Goal: Transaction & Acquisition: Purchase product/service

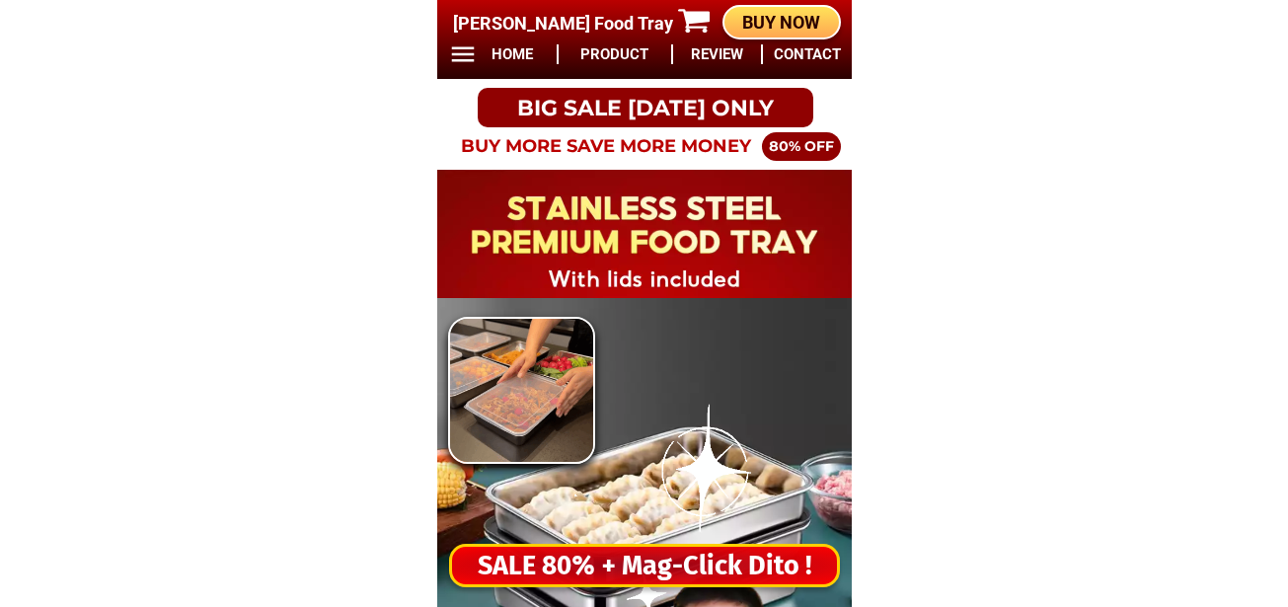
click at [647, 561] on div "SALE 80% + Mag-Click Dito !" at bounding box center [644, 566] width 385 height 40
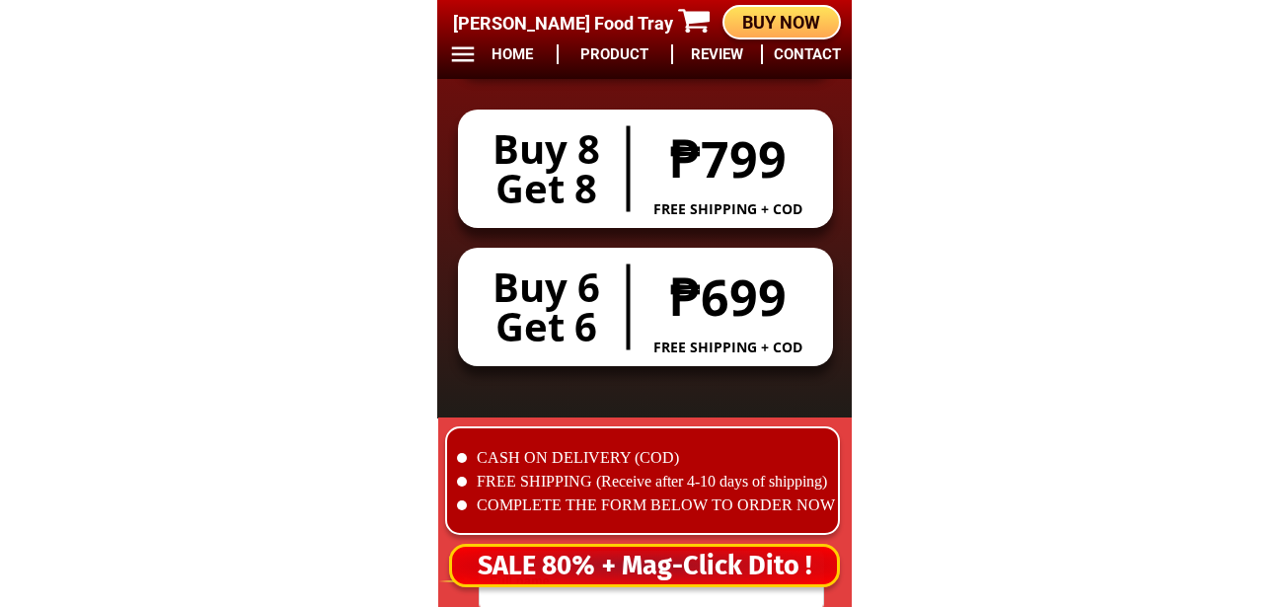
scroll to position [16462, 0]
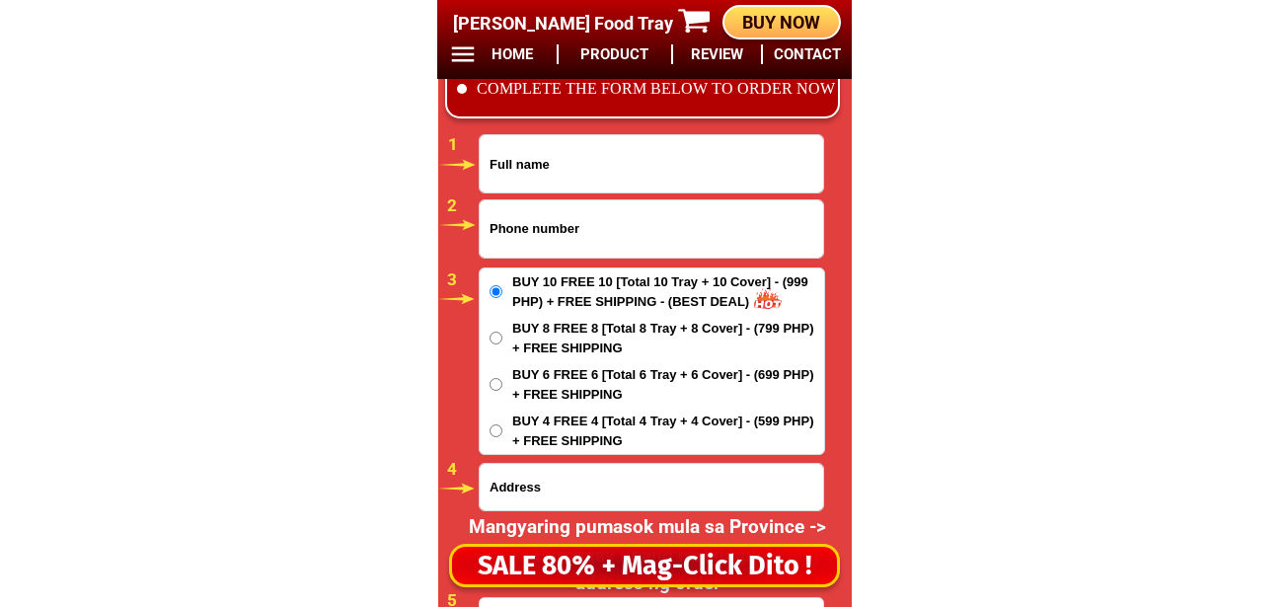
click at [680, 238] on input "Input phone_number" at bounding box center [651, 228] width 343 height 57
paste input "09556838372"
type input "09556838372"
click at [625, 175] on input "Input full_name" at bounding box center [651, 163] width 343 height 57
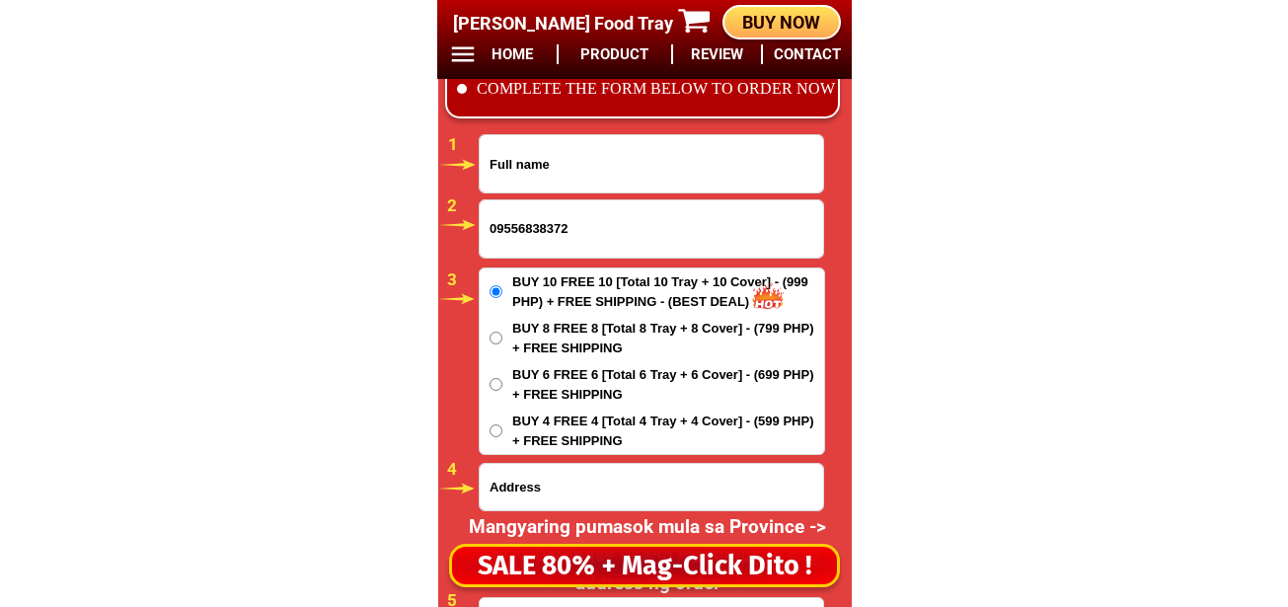
paste input "Melod Dagupan"
type input "Melod Dagupan"
click at [590, 486] on input "Input address" at bounding box center [651, 487] width 343 height 46
paste input "danicop cansagang seirra bullones Bohol pusok 5"
type input "danicop cansagang seirra bullones Bohol pusok 5"
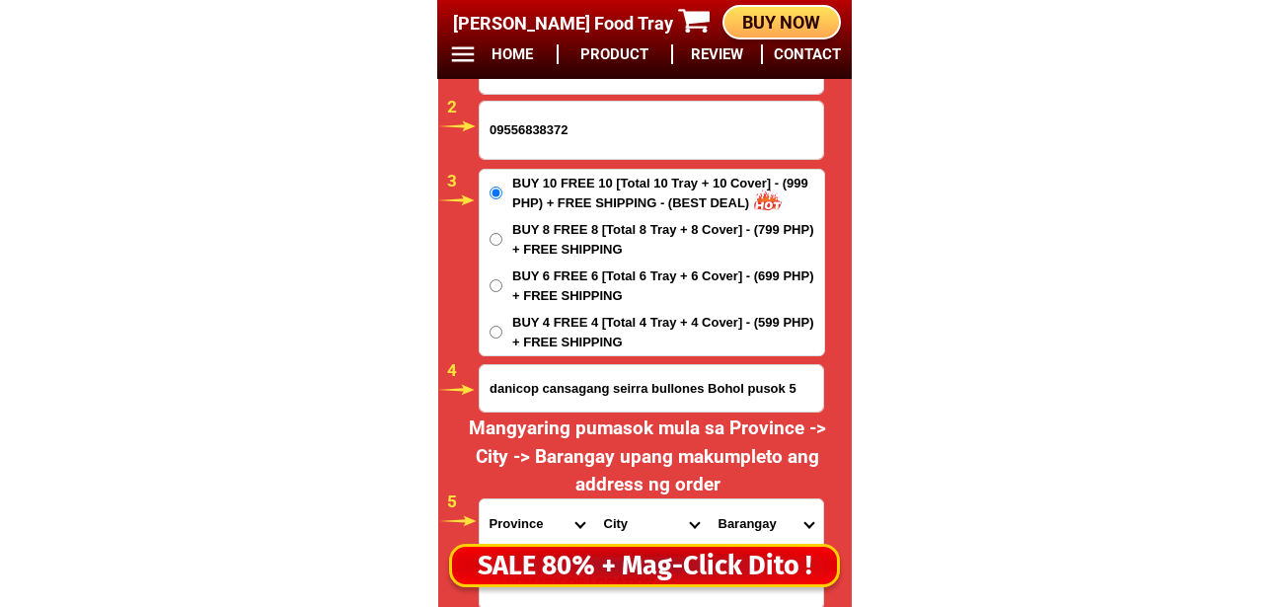
scroll to position [16758, 0]
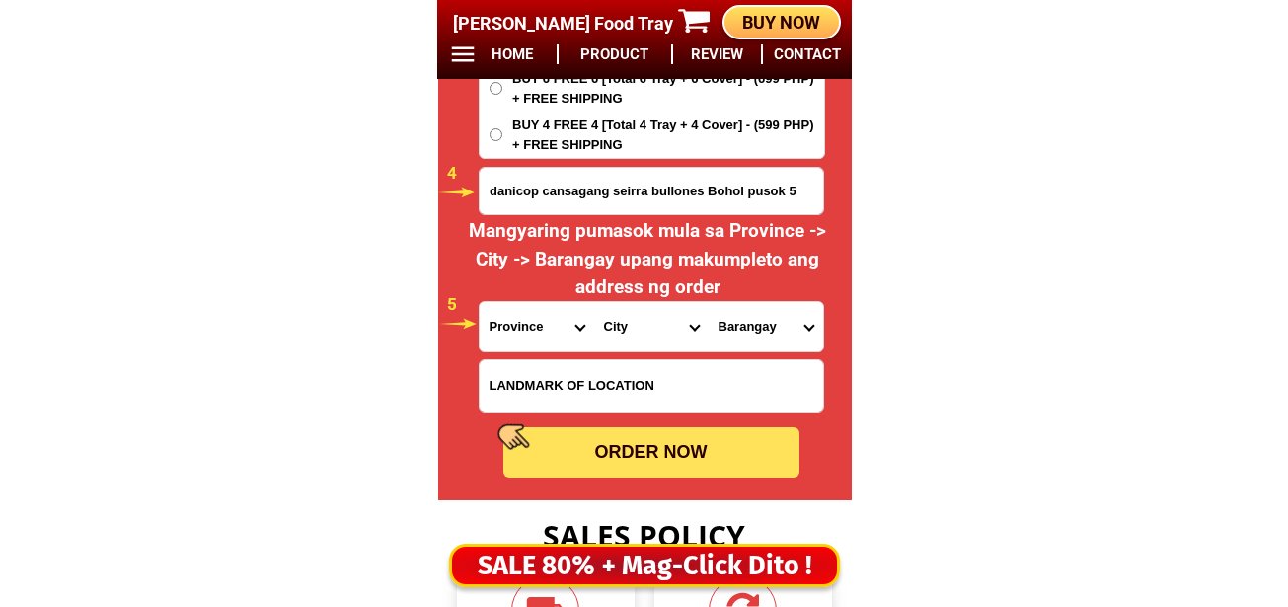
click at [527, 332] on select "Province [GEOGRAPHIC_DATA] [GEOGRAPHIC_DATA] [GEOGRAPHIC_DATA] [GEOGRAPHIC_DATA…" at bounding box center [537, 326] width 114 height 49
select select "63_137"
click at [480, 302] on select "Province [GEOGRAPHIC_DATA] [GEOGRAPHIC_DATA] [GEOGRAPHIC_DATA] [GEOGRAPHIC_DATA…" at bounding box center [537, 326] width 114 height 49
click at [628, 330] on select "City Alburquerque Antequera Baclayon Balilihan Bien-unido Bilar Bohol-[PERSON_N…" at bounding box center [651, 326] width 114 height 49
click at [624, 343] on select "City Alburquerque Antequera Baclayon Balilihan Bien-unido Bilar Bohol-[PERSON_N…" at bounding box center [651, 326] width 114 height 49
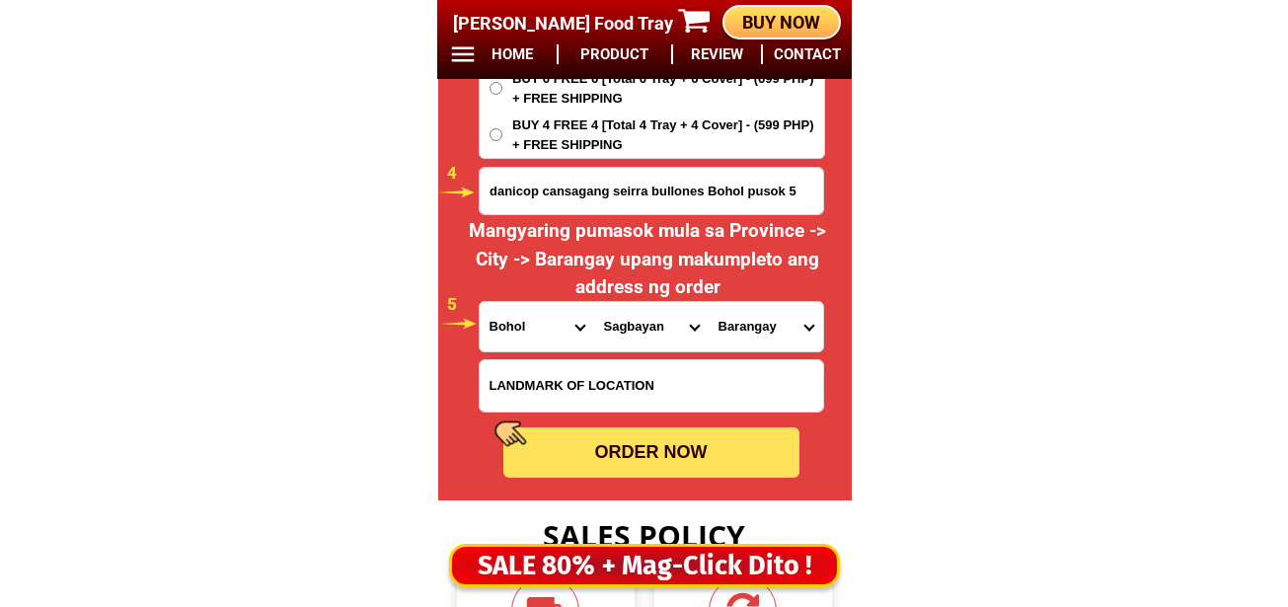
select select "63_1376387"
click at [594, 302] on select "City Alburquerque Antequera Baclayon Balilihan Bien-unido Bilar Bohol-[PERSON_N…" at bounding box center [651, 326] width 114 height 49
drag, startPoint x: 744, startPoint y: 339, endPoint x: 746, endPoint y: 328, distance: 11.0
click at [744, 339] on select "Barangay Abachanan Anibongan Bugsoc Cahayag Canlangit Canta-ub Casilay Danicop …" at bounding box center [766, 326] width 114 height 49
click at [766, 327] on select "Barangay Abachanan Anibongan Bugsoc Cahayag Canlangit Canta-ub Casilay Danicop …" at bounding box center [766, 326] width 114 height 49
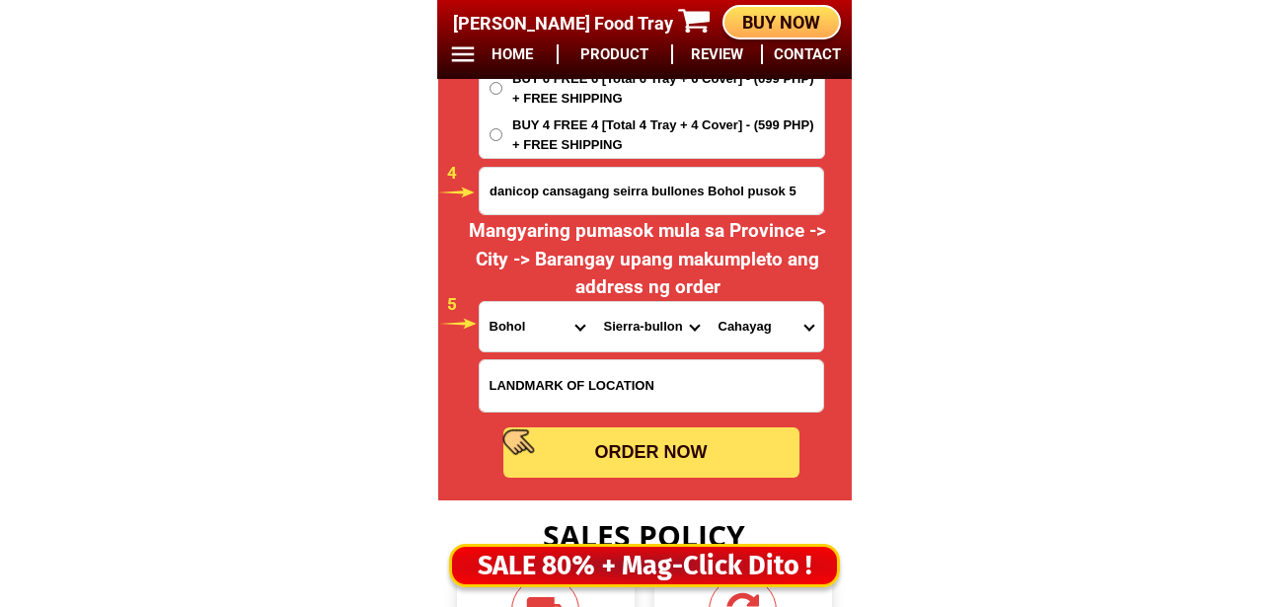
select select "63_13763873842"
click at [709, 302] on select "Barangay Abachanan Anibongan Bugsoc Cahayag Canlangit Canta-ub Casilay Danicop …" at bounding box center [766, 326] width 114 height 49
click at [722, 469] on div "ORDER NOW" at bounding box center [651, 452] width 296 height 50
radio input "true"
